Goal: Information Seeking & Learning: Understand process/instructions

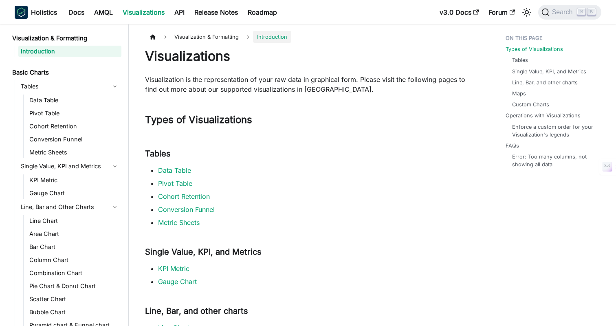
click at [78, 18] on link "Docs" at bounding box center [77, 12] width 26 height 13
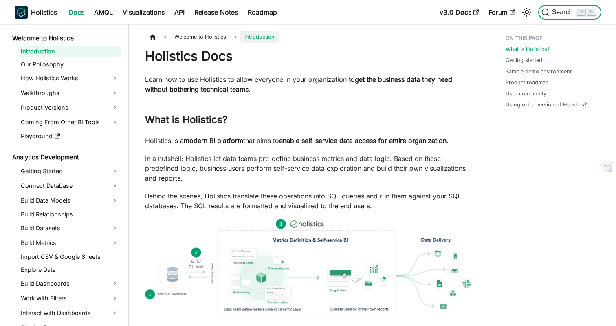
click at [556, 13] on span "Search" at bounding box center [564, 12] width 28 height 7
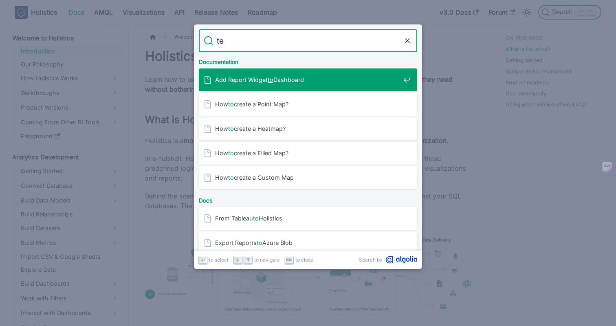
type input "t"
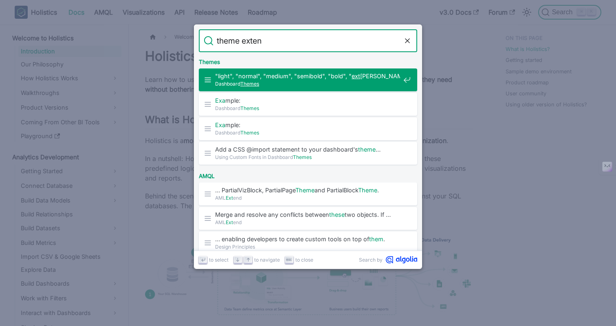
type input "theme extend"
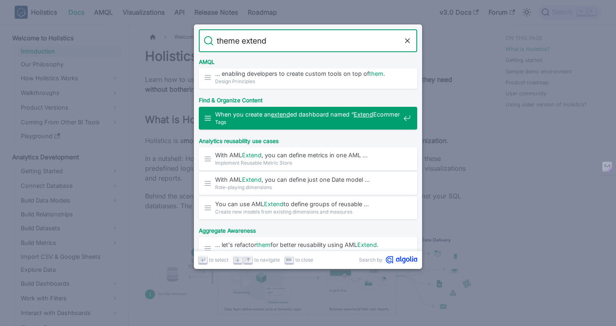
scroll to position [102, 0]
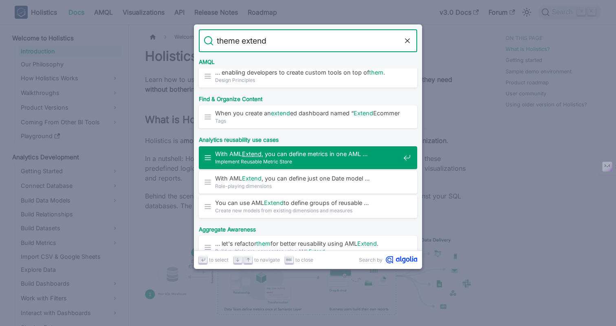
click at [322, 164] on span "Implement Reusable Metric Store" at bounding box center [307, 162] width 185 height 8
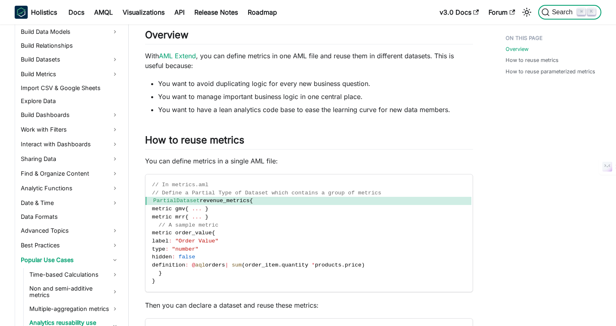
scroll to position [170, 0]
click at [242, 197] on span "PartialDataset revenue_metrics {" at bounding box center [309, 201] width 326 height 8
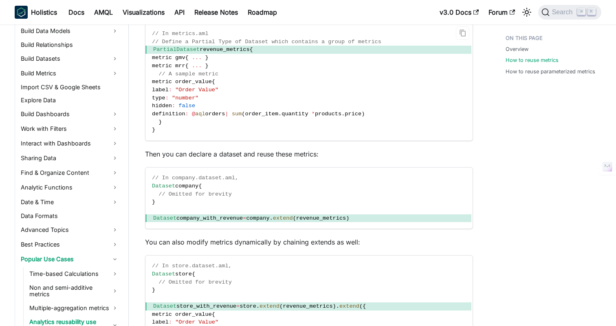
scroll to position [308, 0]
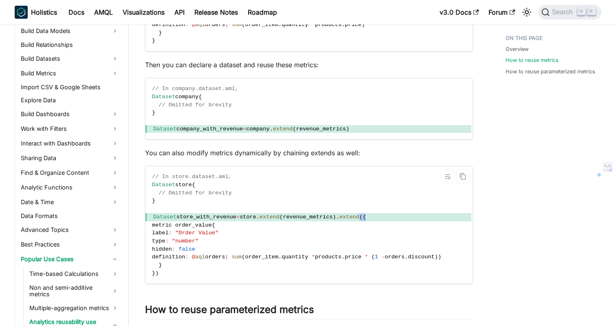
drag, startPoint x: 371, startPoint y: 216, endPoint x: 384, endPoint y: 216, distance: 13.1
click at [384, 216] on span "Dataset store_with_revenue = store . extend ( revenue_metrics ) . extend ( {" at bounding box center [309, 217] width 326 height 8
copy span "( {"
click at [333, 182] on code "// In store.dataset.aml, Dataset store { // Omitted for brevity } Dataset store…" at bounding box center [309, 224] width 326 height 117
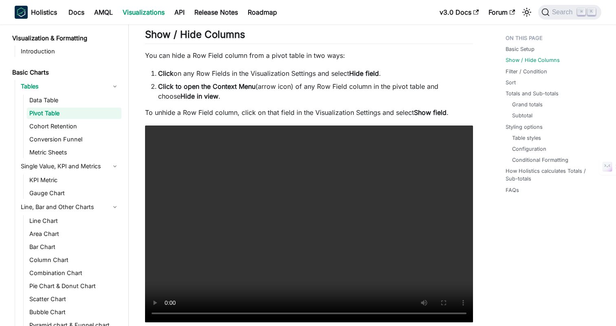
scroll to position [684, 0]
click at [358, 82] on li "Click to open the Context Menu (arrow icon) of any Row Field column in the pivo…" at bounding box center [315, 92] width 315 height 20
click at [335, 71] on li "Click on any Row Fields in the Visualization Settings and select Hide field ." at bounding box center [315, 73] width 315 height 10
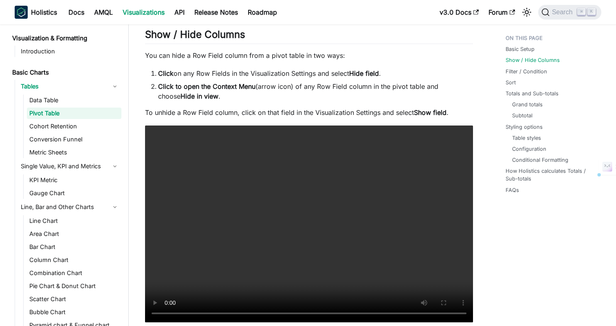
click at [335, 71] on li "Click on any Row Fields in the Visualization Settings and select Hide field ." at bounding box center [315, 73] width 315 height 10
click at [335, 56] on p "You can hide a Row Field column from a pivot table in two ways:" at bounding box center [309, 56] width 328 height 10
click at [400, 115] on p "To unhide a Row Field column, click on that field in the Visualization Settings…" at bounding box center [309, 113] width 328 height 10
click at [408, 114] on p "To unhide a Row Field column, click on that field in the Visualization Settings…" at bounding box center [309, 113] width 328 height 10
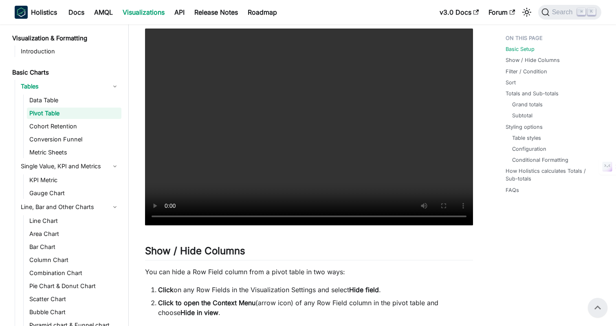
scroll to position [467, 0]
